Goal: Task Accomplishment & Management: Complete application form

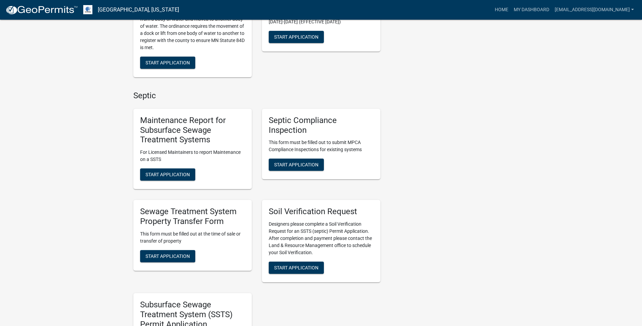
scroll to position [237, 0]
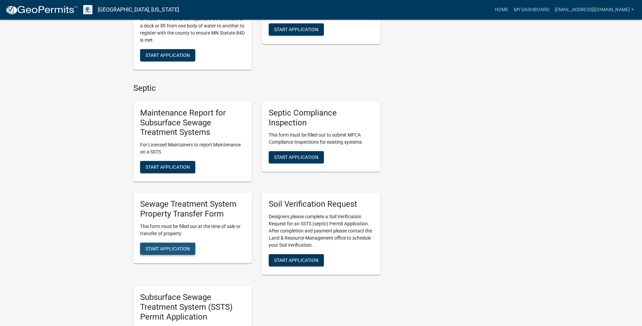
click at [156, 249] on span "Start Application" at bounding box center [168, 247] width 44 height 5
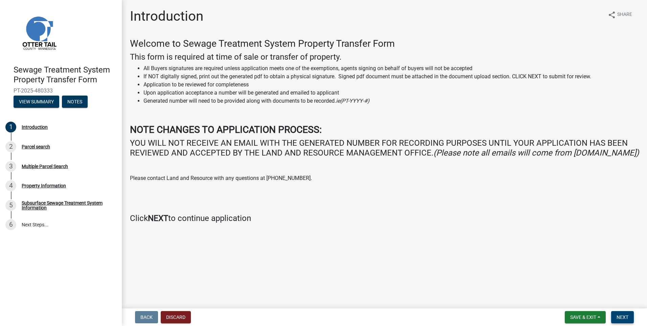
click at [631, 314] on button "Next" at bounding box center [622, 317] width 23 height 12
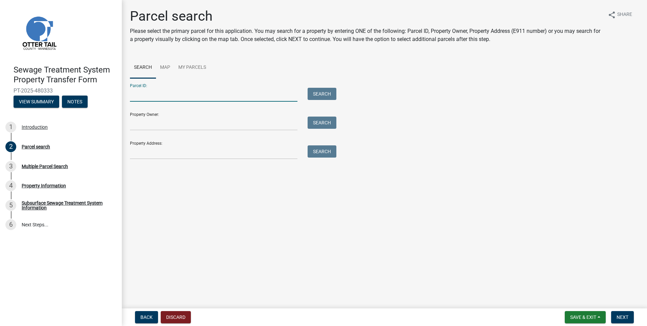
click at [165, 96] on input "Parcel ID:" at bounding box center [214, 95] width 168 height 14
type input "60000070050000"
click at [326, 93] on button "Search" at bounding box center [322, 94] width 29 height 12
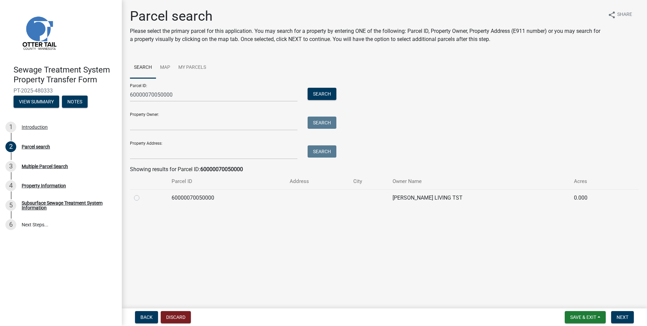
click at [142, 194] on label at bounding box center [142, 194] width 0 height 0
click at [142, 196] on input "radio" at bounding box center [144, 196] width 4 height 4
radio input "true"
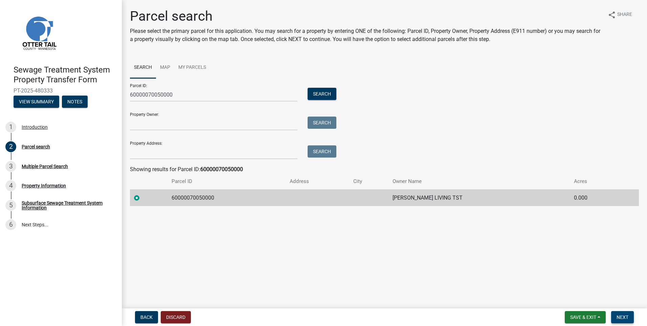
click at [622, 318] on span "Next" at bounding box center [623, 316] width 12 height 5
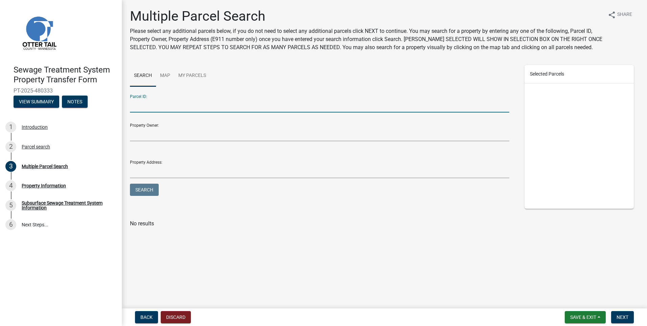
click at [161, 110] on input "Parcel ID:" at bounding box center [319, 105] width 379 height 14
type input "60000070052000"
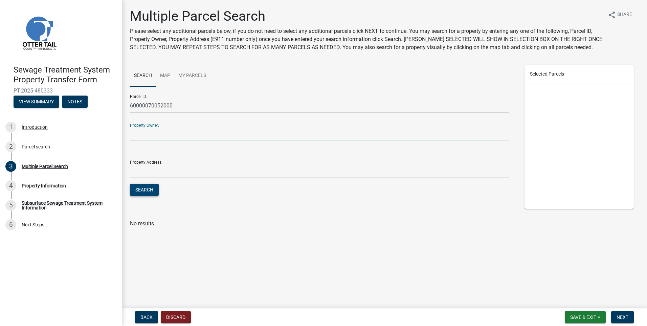
click at [152, 189] on button "Search" at bounding box center [144, 189] width 29 height 12
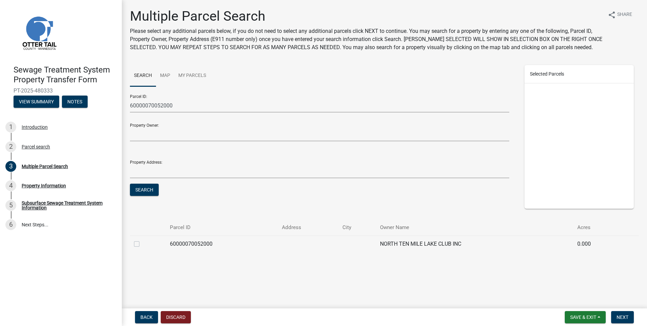
click at [142, 240] on label at bounding box center [142, 240] width 0 height 0
click at [142, 243] on input "checkbox" at bounding box center [144, 242] width 4 height 4
checkbox input "true"
click at [623, 316] on span "Next" at bounding box center [623, 316] width 12 height 5
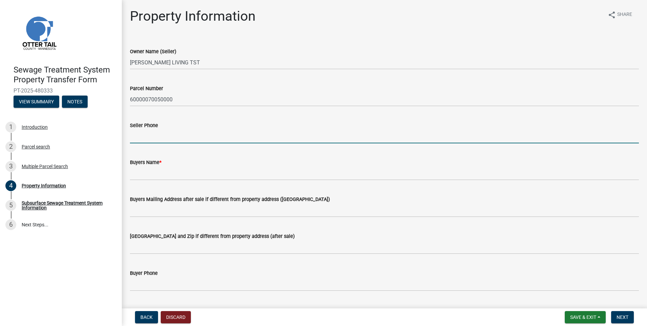
click at [148, 140] on input "Seller Phone" at bounding box center [384, 136] width 509 height 14
type input "7632458134"
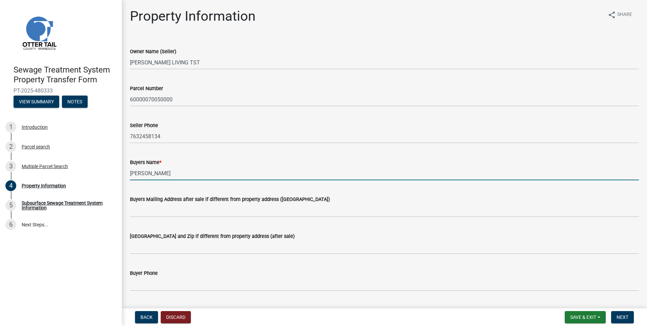
type input "[PERSON_NAME]"
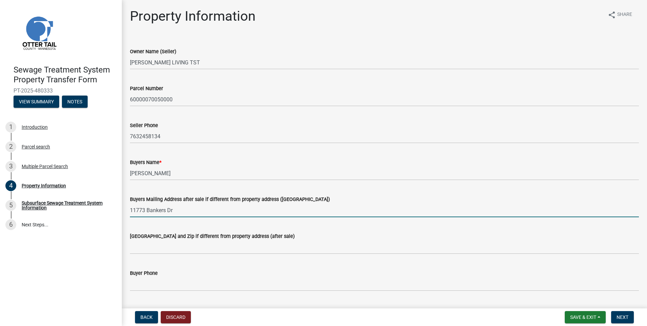
type input "11773 Bankers Dr"
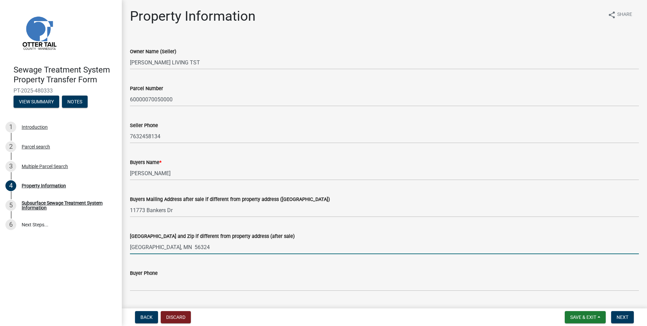
type input "[GEOGRAPHIC_DATA], MN 56324"
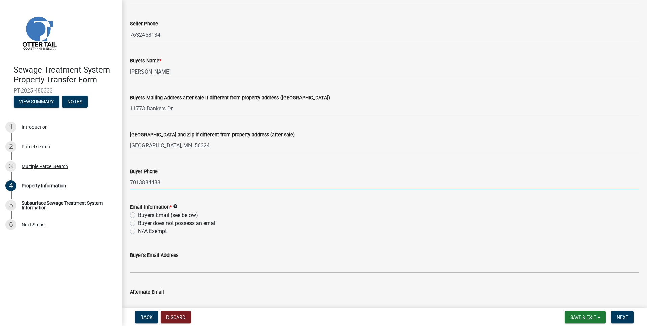
scroll to position [135, 0]
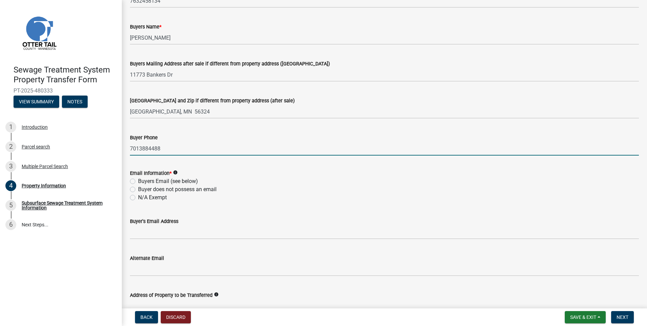
type input "7013884488"
click at [138, 198] on label "N/A Exempt" at bounding box center [152, 197] width 29 height 8
click at [138, 198] on input "N/A Exempt" at bounding box center [140, 195] width 4 height 4
radio input "true"
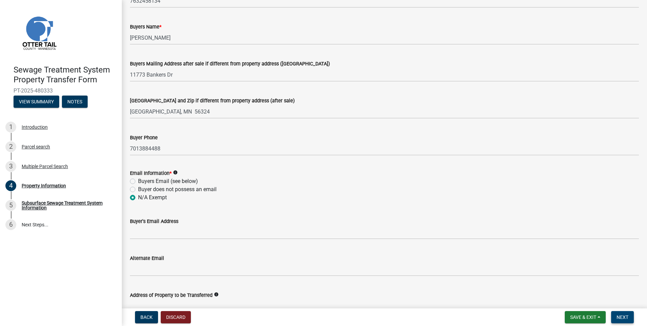
click at [614, 317] on button "Next" at bounding box center [622, 317] width 23 height 12
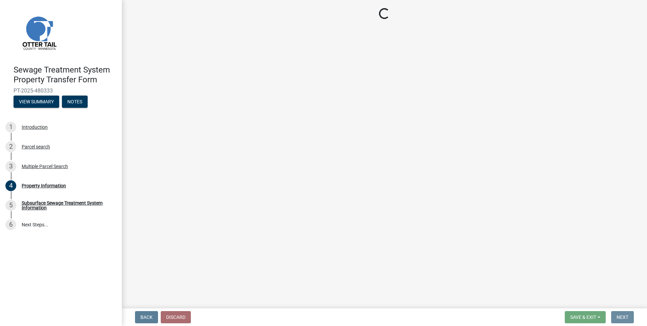
scroll to position [0, 0]
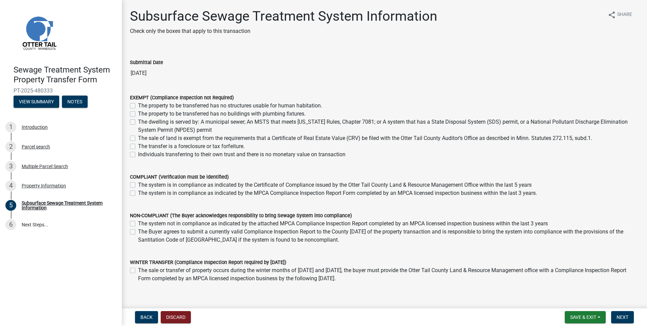
click at [138, 114] on label "The property to be transferred has no buildings with plumbing fixtures." at bounding box center [222, 114] width 168 height 8
click at [138, 114] on input "The property to be transferred has no buildings with plumbing fixtures." at bounding box center [140, 112] width 4 height 4
checkbox input "true"
checkbox input "false"
checkbox input "true"
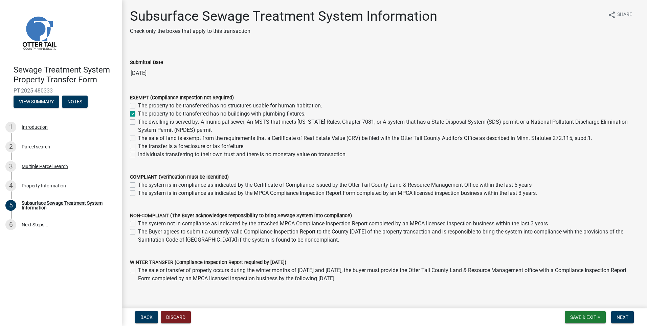
checkbox input "false"
click at [617, 317] on span "Next" at bounding box center [623, 316] width 12 height 5
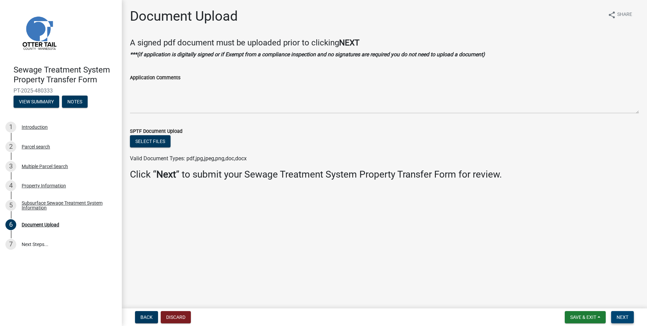
click at [624, 319] on span "Next" at bounding box center [623, 316] width 12 height 5
